Goal: Check status: Check status

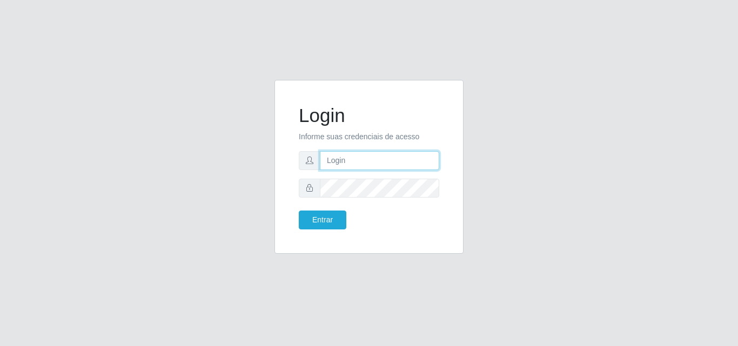
click at [343, 164] on input "text" at bounding box center [379, 160] width 119 height 19
click at [353, 162] on input "text" at bounding box center [379, 160] width 119 height 19
type input "[PERSON_NAME]"
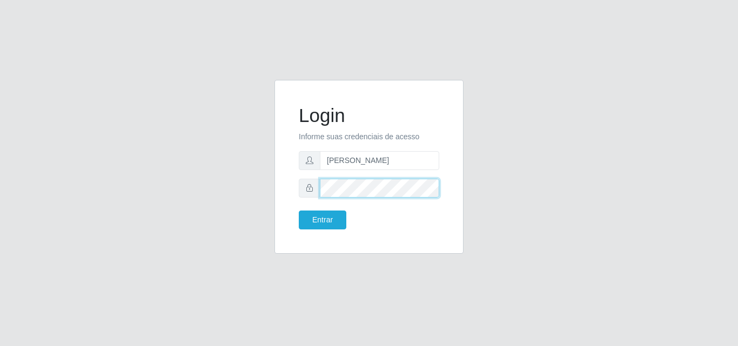
click at [299, 211] on button "Entrar" at bounding box center [323, 220] width 48 height 19
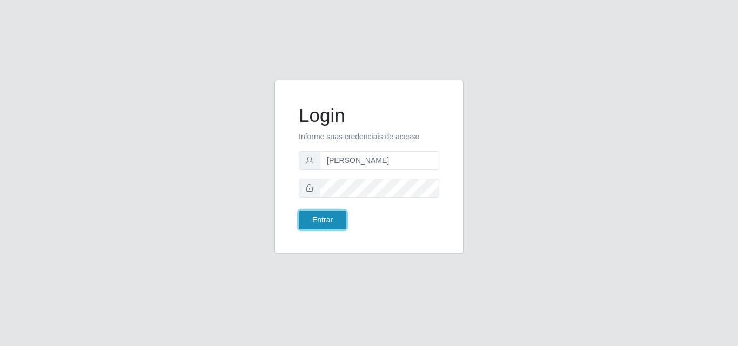
click at [317, 218] on button "Entrar" at bounding box center [323, 220] width 48 height 19
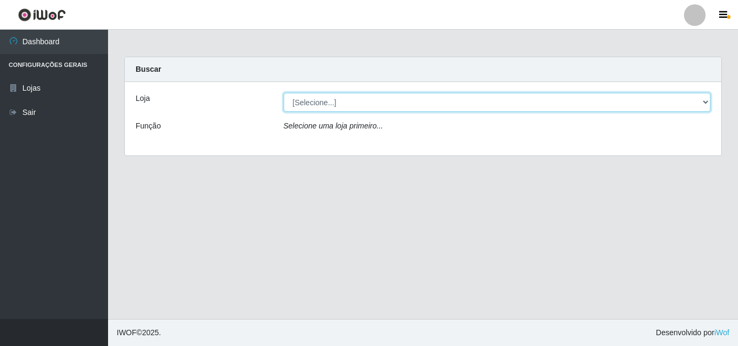
click at [356, 100] on select "[Selecione...] Bemais Supermercados - [GEOGRAPHIC_DATA]" at bounding box center [497, 102] width 427 height 19
select select "249"
click at [284, 93] on select "[Selecione...] Bemais Supermercados - [GEOGRAPHIC_DATA]" at bounding box center [497, 102] width 427 height 19
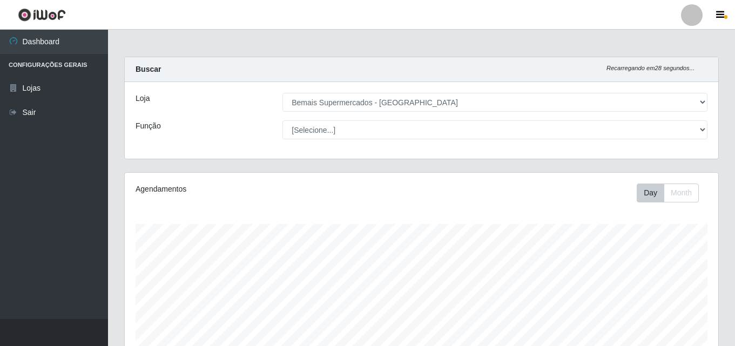
scroll to position [224, 594]
click at [283, 121] on select "[Selecione...] ASG ASG + ASG ++ Auxiliar de Depósito Auxiliar de Depósito + Aux…" at bounding box center [495, 130] width 425 height 19
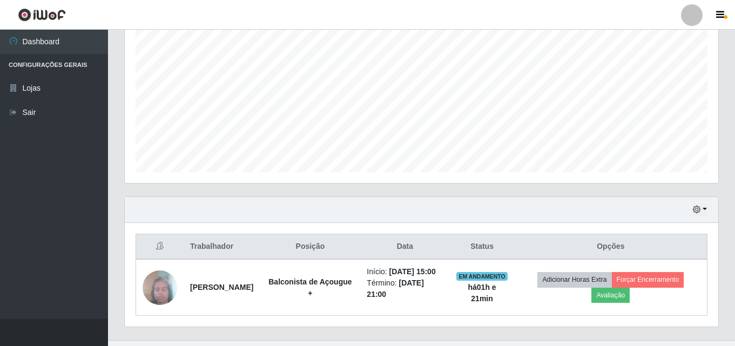
scroll to position [233, 0]
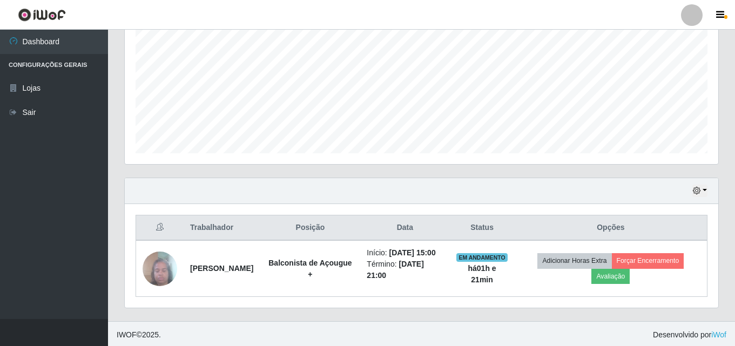
click at [694, 197] on div "Hoje 1 dia 3 dias 1 Semana Não encerrados" at bounding box center [422, 191] width 594 height 26
click at [697, 197] on div "Hoje 1 dia 3 dias 1 Semana Não encerrados" at bounding box center [422, 191] width 594 height 26
click at [701, 192] on icon "button" at bounding box center [697, 191] width 8 height 8
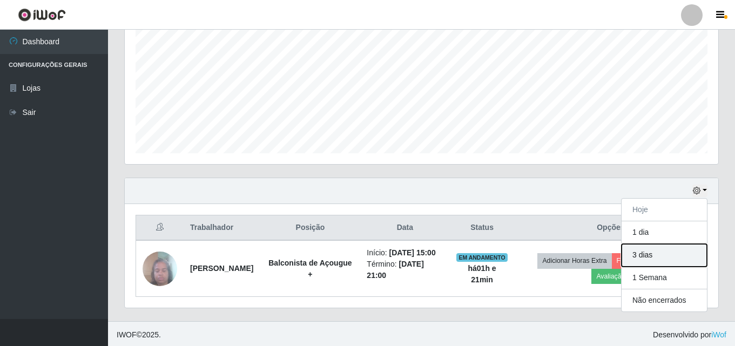
click at [641, 257] on button "3 dias" at bounding box center [664, 255] width 85 height 23
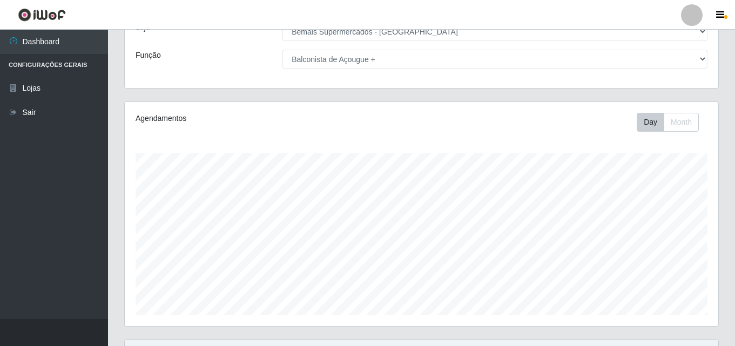
scroll to position [0, 0]
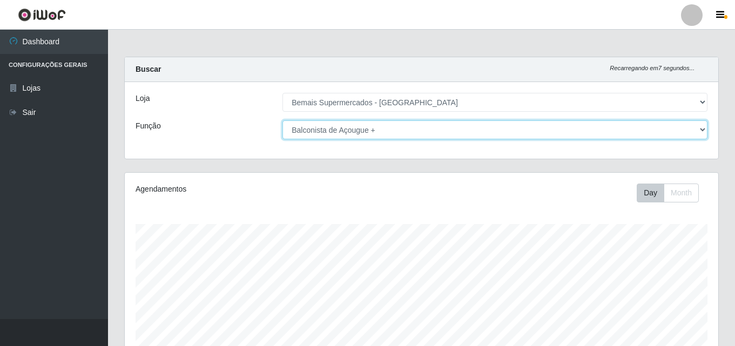
click at [477, 137] on select "[Selecione...] ASG ASG + ASG ++ Auxiliar de Depósito Auxiliar de Depósito + Aux…" at bounding box center [495, 130] width 425 height 19
click at [283, 121] on select "[Selecione...] ASG ASG + ASG ++ Auxiliar de Depósito Auxiliar de Depósito + Aux…" at bounding box center [495, 130] width 425 height 19
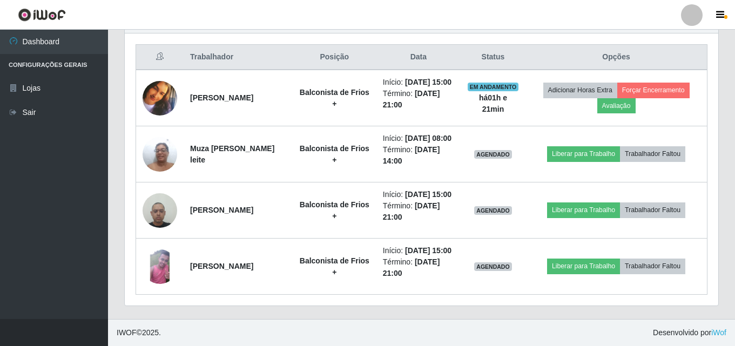
scroll to position [449, 0]
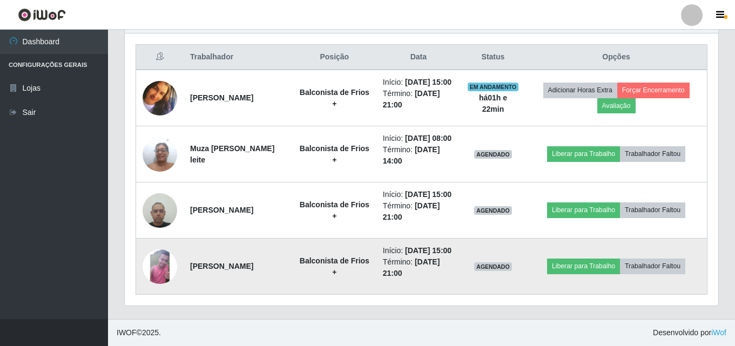
click at [160, 269] on img at bounding box center [160, 267] width 35 height 35
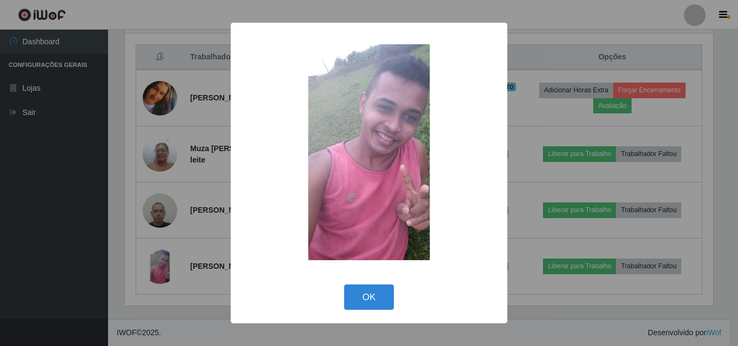
click at [176, 232] on div "× OK Cancel" at bounding box center [369, 173] width 738 height 346
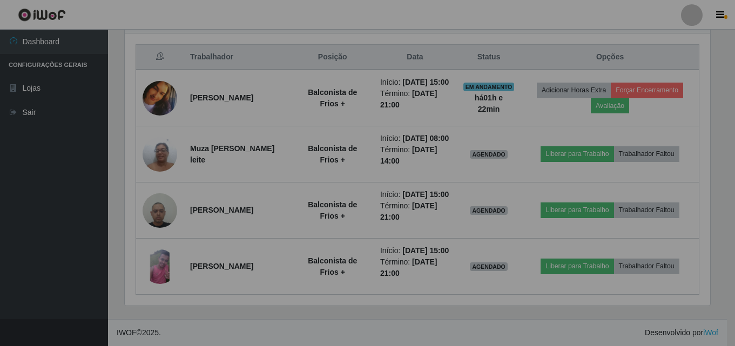
scroll to position [224, 594]
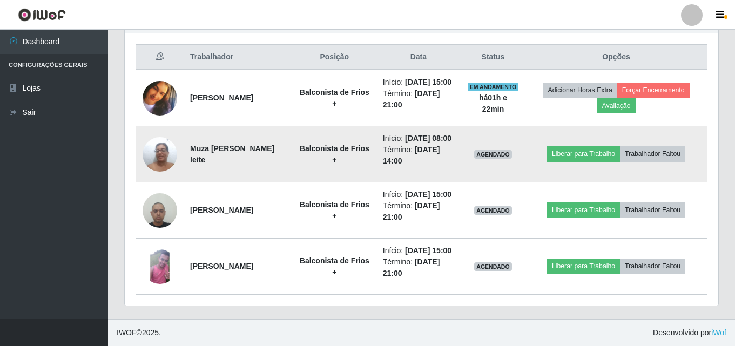
click at [185, 126] on td "Muza [PERSON_NAME] leite" at bounding box center [238, 154] width 109 height 56
click at [174, 133] on img at bounding box center [160, 154] width 35 height 46
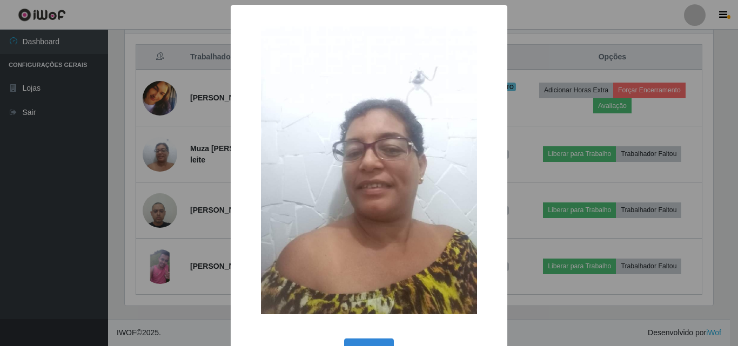
click at [167, 188] on div "× OK Cancel" at bounding box center [369, 173] width 738 height 346
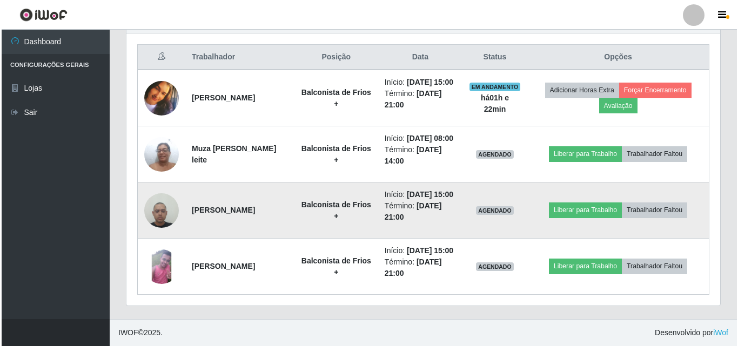
scroll to position [287, 0]
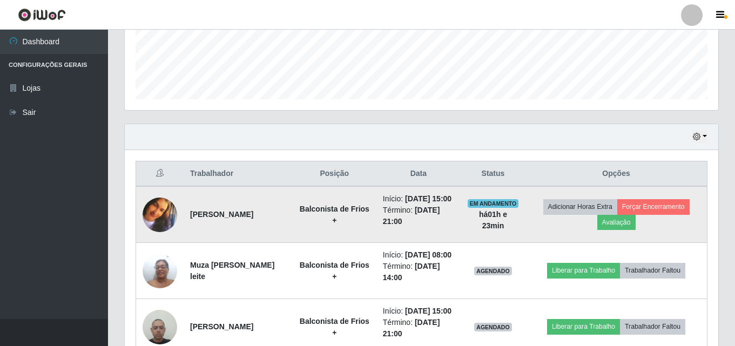
click at [158, 218] on img at bounding box center [160, 215] width 35 height 35
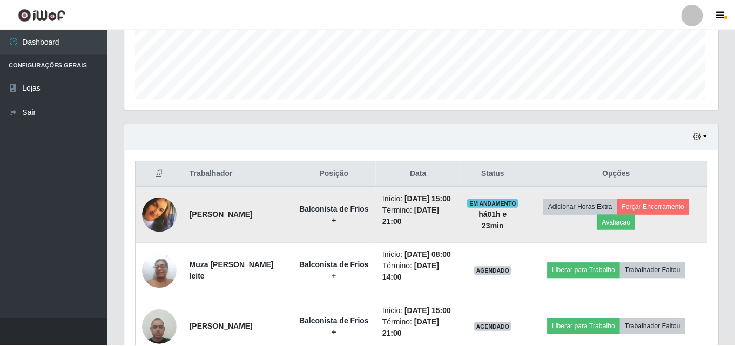
scroll to position [224, 588]
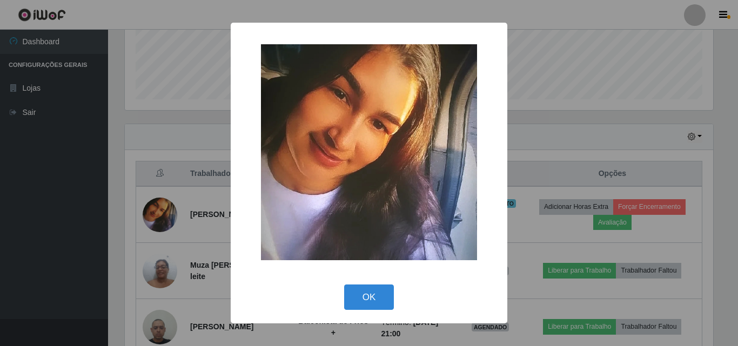
click at [133, 245] on div "× OK Cancel" at bounding box center [369, 173] width 738 height 346
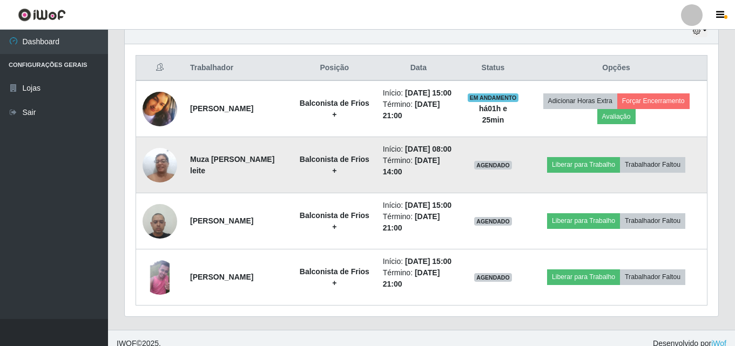
scroll to position [341, 0]
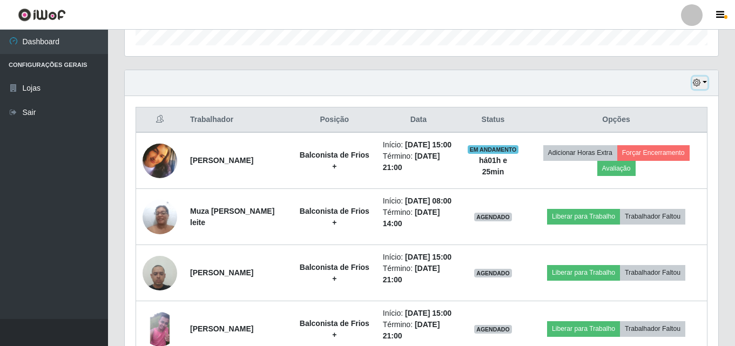
click at [706, 88] on button "button" at bounding box center [700, 83] width 15 height 12
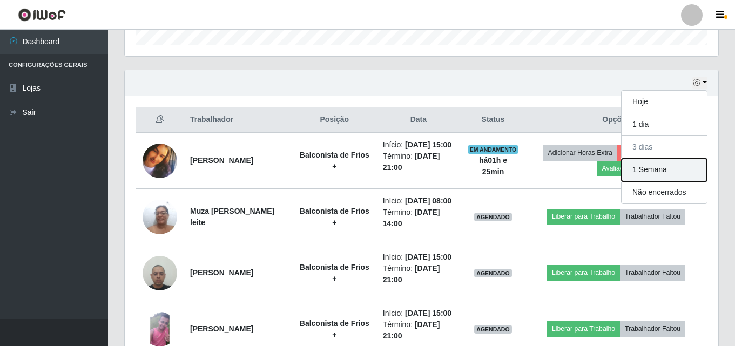
click at [650, 175] on button "1 Semana" at bounding box center [664, 170] width 85 height 23
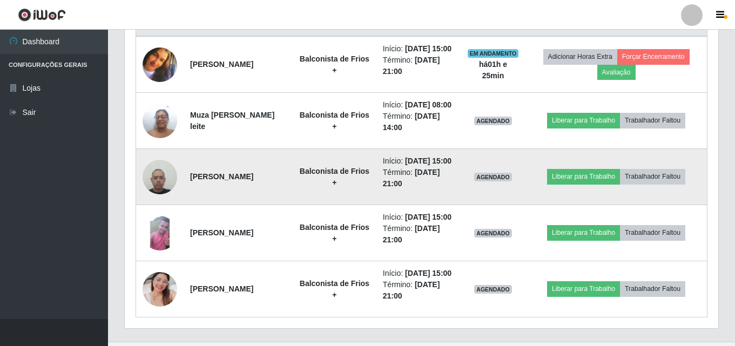
scroll to position [517, 0]
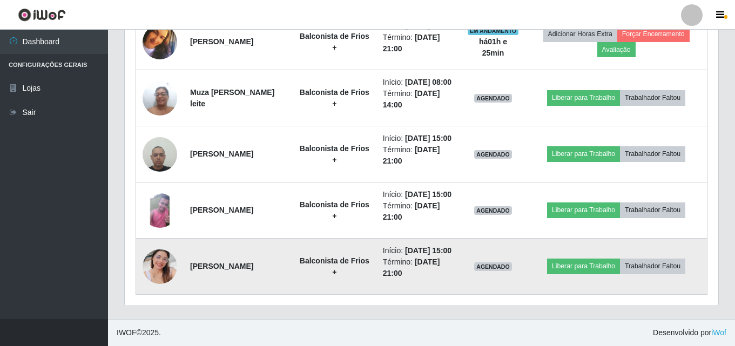
click at [168, 253] on img at bounding box center [160, 267] width 35 height 62
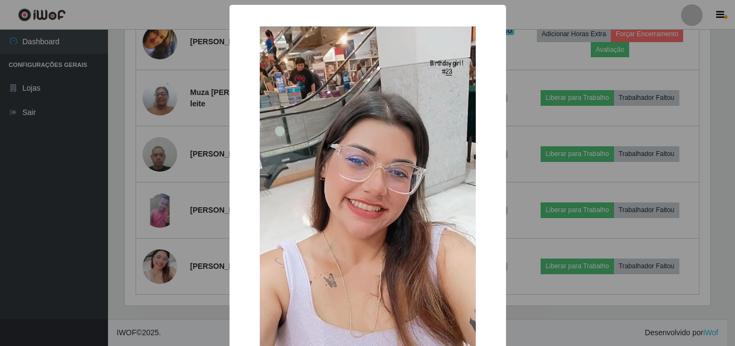
scroll to position [224, 588]
click at [694, 204] on div "× OK Cancel" at bounding box center [369, 173] width 738 height 346
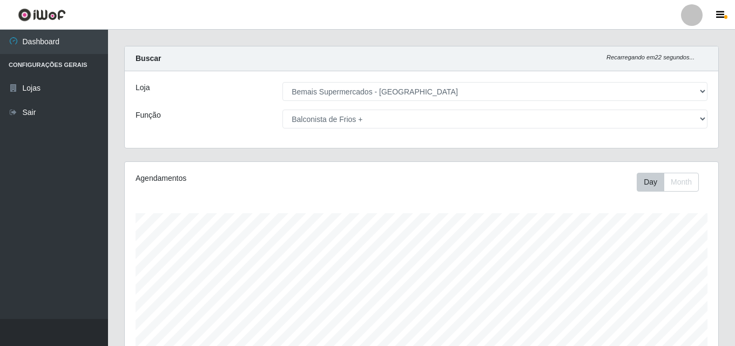
scroll to position [0, 0]
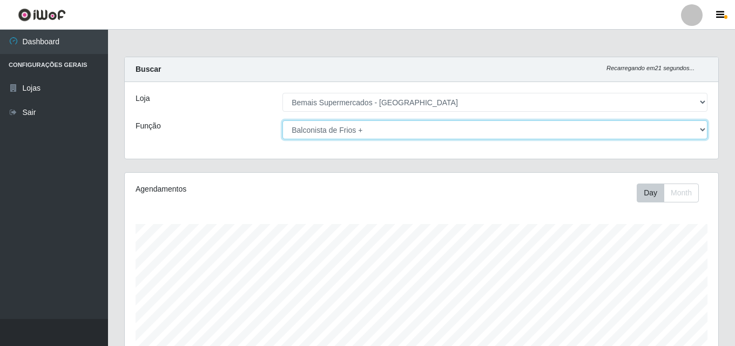
click at [396, 124] on select "[Selecione...] ASG ASG + ASG ++ Auxiliar de Depósito Auxiliar de Depósito + Aux…" at bounding box center [495, 130] width 425 height 19
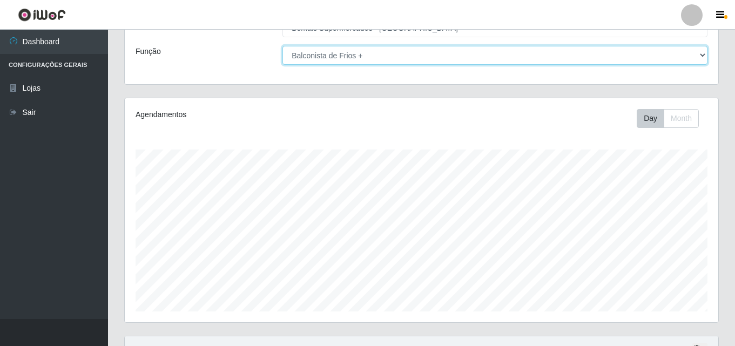
scroll to position [54, 0]
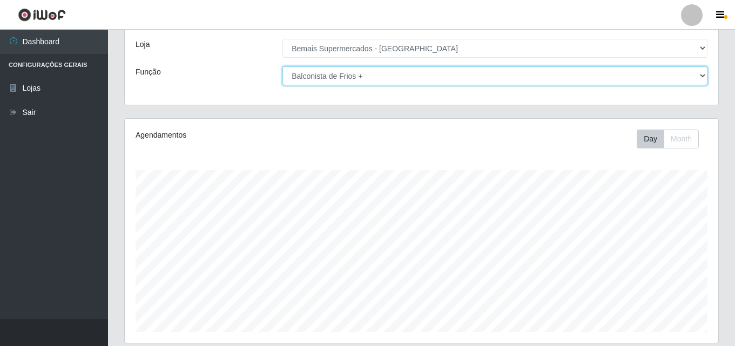
click at [354, 81] on select "[Selecione...] ASG ASG + ASG ++ Auxiliar de Depósito Auxiliar de Depósito + Aux…" at bounding box center [495, 75] width 425 height 19
select select "108"
click at [283, 66] on select "[Selecione...] ASG ASG + ASG ++ Auxiliar de Depósito Auxiliar de Depósito + Aux…" at bounding box center [495, 75] width 425 height 19
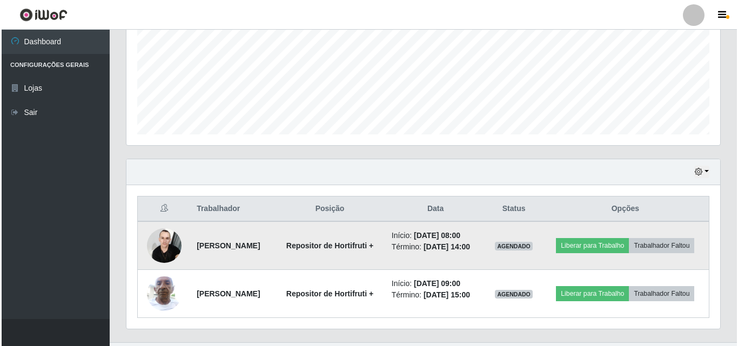
scroll to position [291, 0]
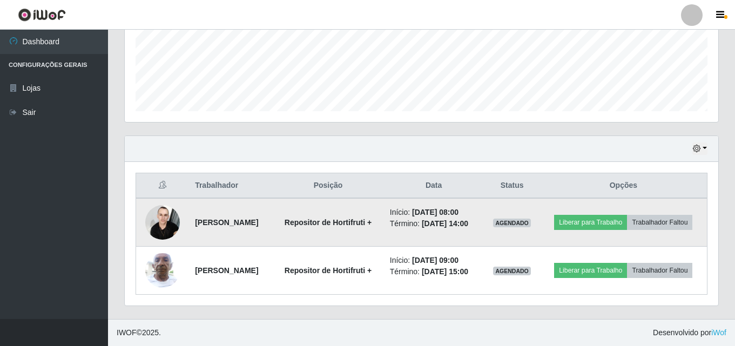
click at [170, 207] on img at bounding box center [162, 222] width 35 height 46
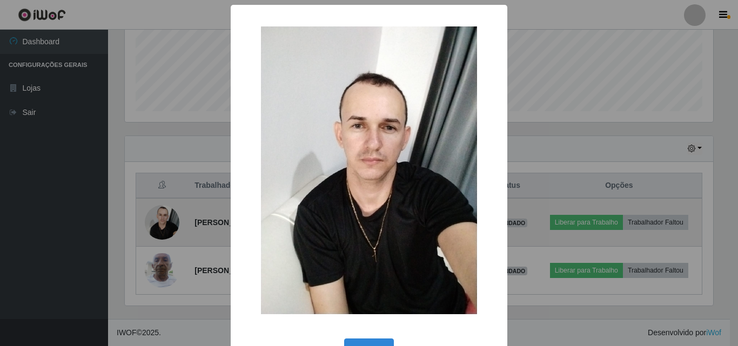
click at [170, 207] on div "× OK Cancel" at bounding box center [369, 173] width 738 height 346
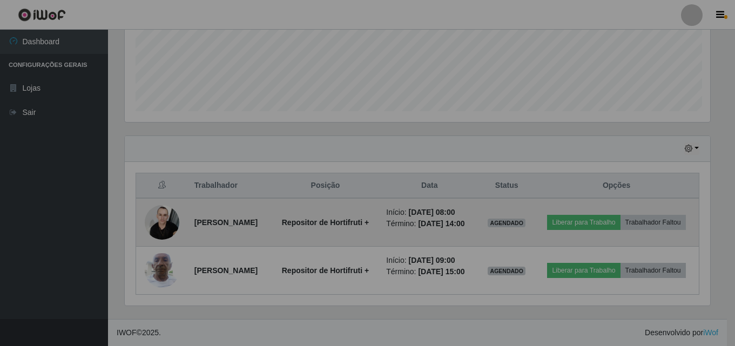
scroll to position [224, 594]
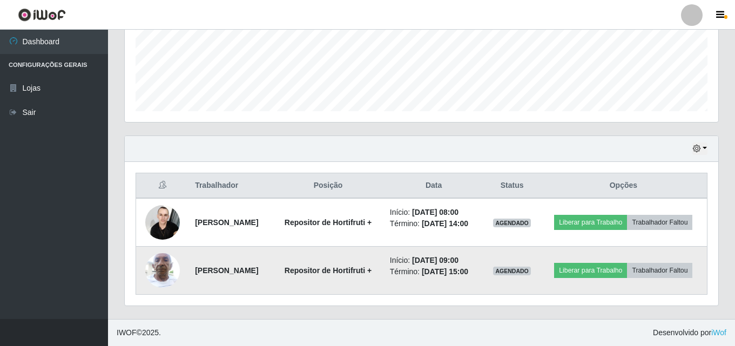
click at [162, 260] on img at bounding box center [162, 270] width 35 height 46
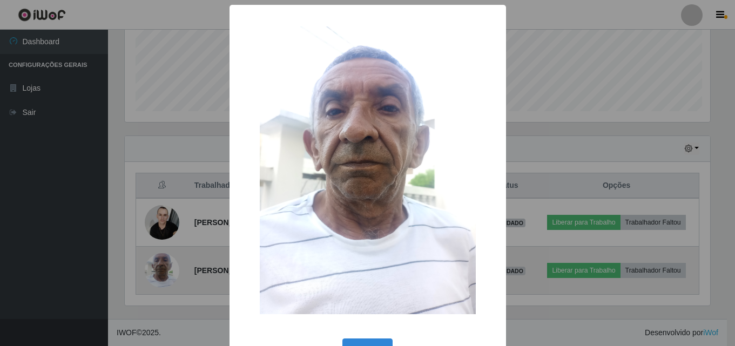
scroll to position [224, 588]
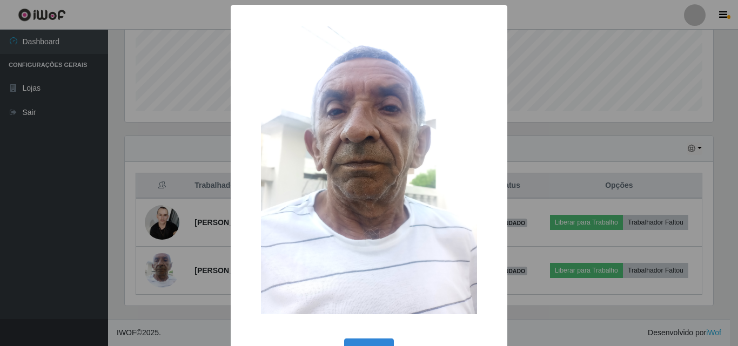
click at [169, 258] on div "× OK Cancel" at bounding box center [369, 173] width 738 height 346
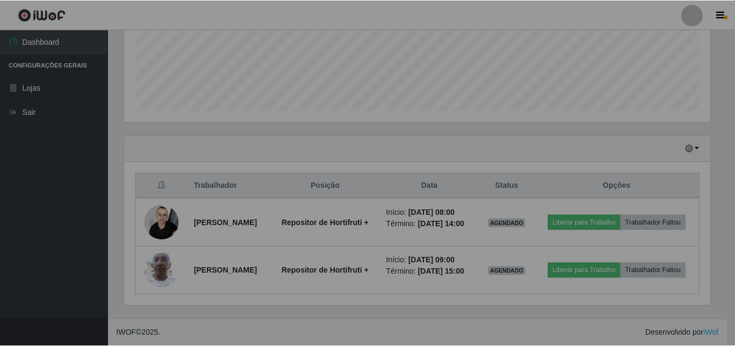
scroll to position [224, 594]
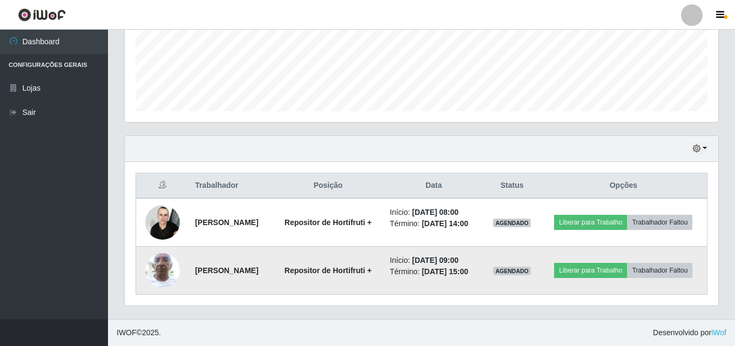
click at [160, 267] on img at bounding box center [162, 270] width 35 height 46
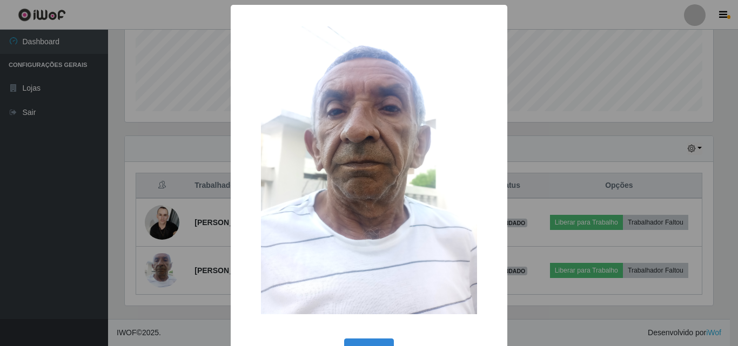
click at [351, 199] on img at bounding box center [369, 170] width 216 height 288
click at [370, 336] on div "OK Cancel" at bounding box center [369, 351] width 255 height 31
click at [367, 342] on button "OK" at bounding box center [369, 351] width 50 height 25
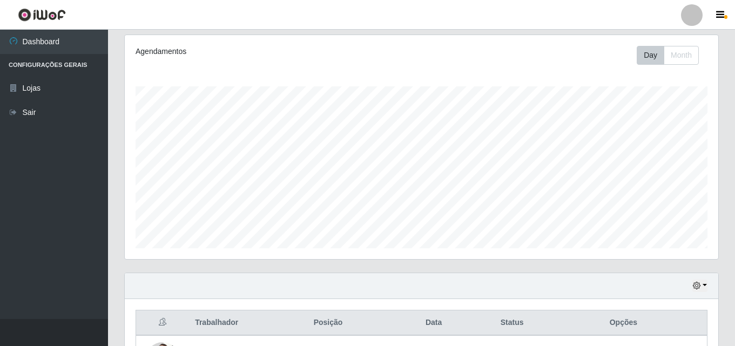
scroll to position [291, 0]
